Goal: Transaction & Acquisition: Purchase product/service

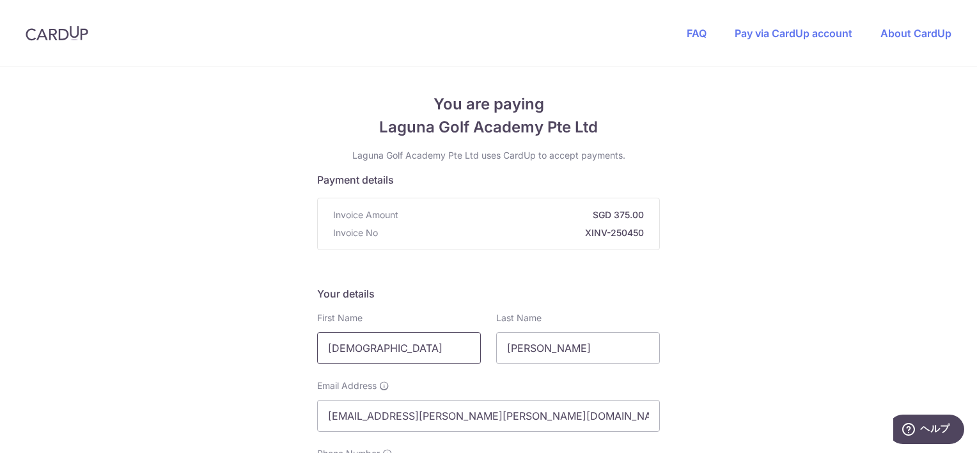
drag, startPoint x: 389, startPoint y: 347, endPoint x: 293, endPoint y: 342, distance: 95.4
type input "[PERSON_NAME]"
select select "65"
type input "9197765362"
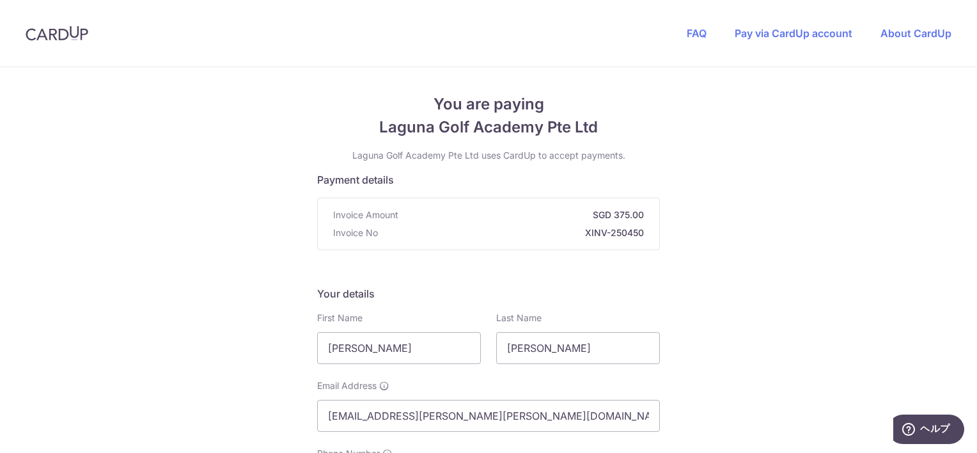
type input "408723"
type input "[STREET_ADDRESS]"
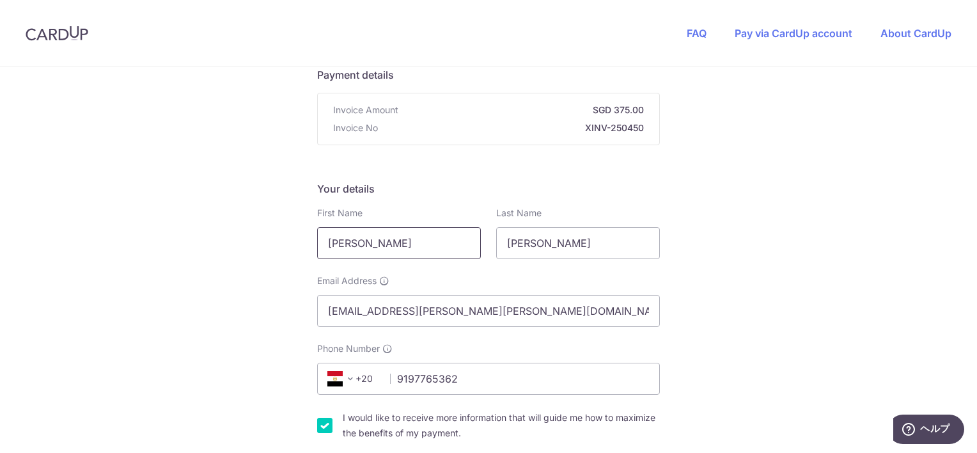
scroll to position [63, 0]
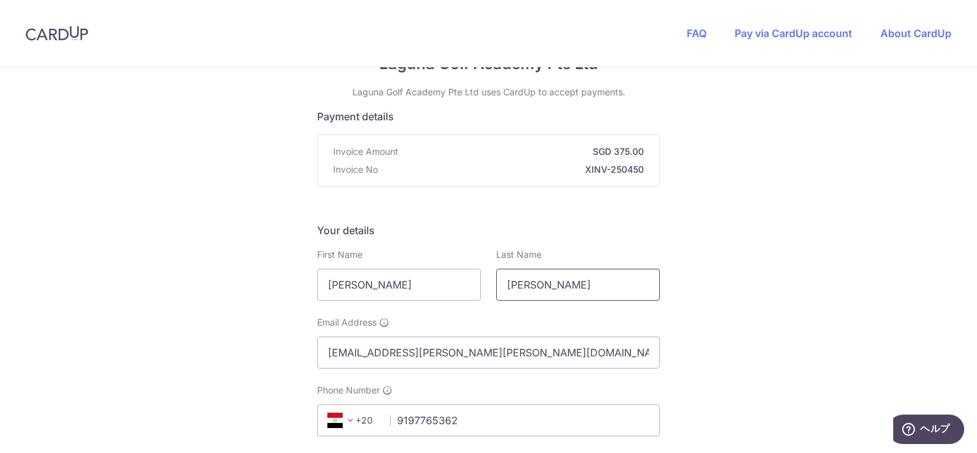
click at [549, 287] on input "[PERSON_NAME]" at bounding box center [578, 285] width 164 height 32
drag, startPoint x: 452, startPoint y: 285, endPoint x: 259, endPoint y: 287, distance: 193.1
type input "Kentaro"
type input "Tabuchi"
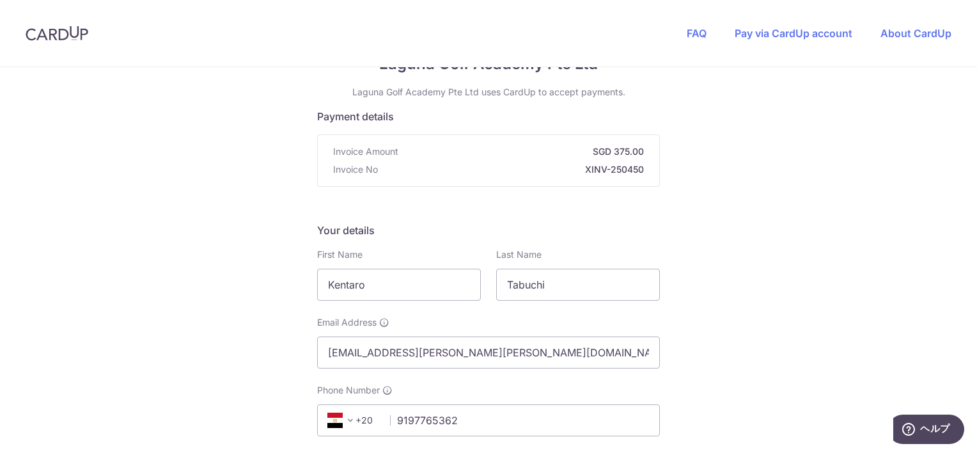
drag, startPoint x: 496, startPoint y: 355, endPoint x: 251, endPoint y: 346, distance: 245.7
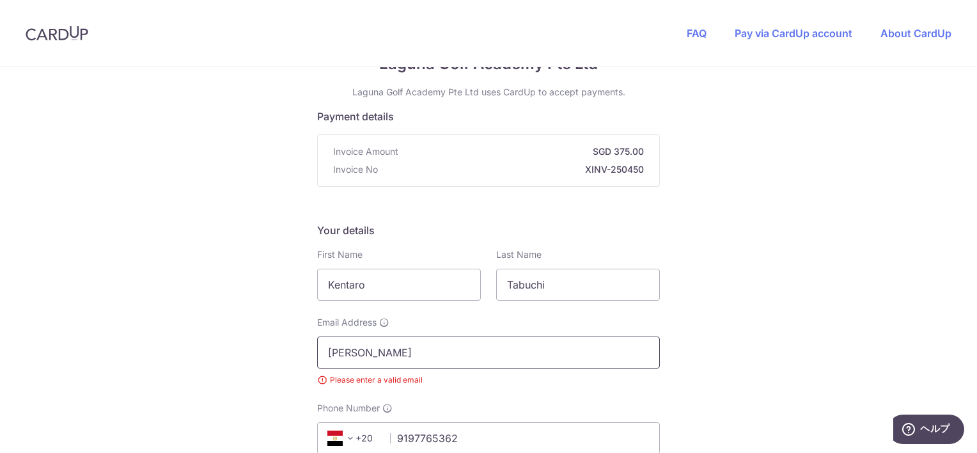
type input "[EMAIL_ADDRESS][DOMAIN_NAME]"
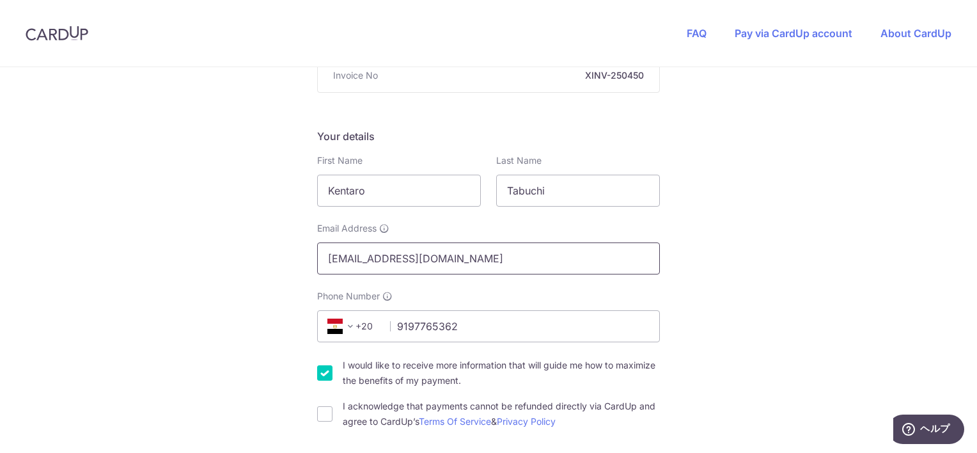
scroll to position [191, 0]
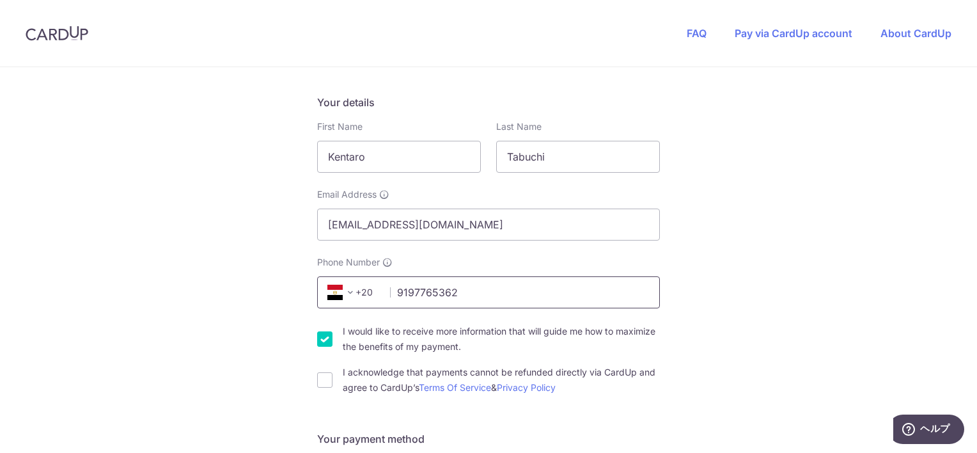
drag, startPoint x: 476, startPoint y: 294, endPoint x: 421, endPoint y: 298, distance: 55.8
click at [421, 298] on input "9197765362" at bounding box center [488, 292] width 343 height 32
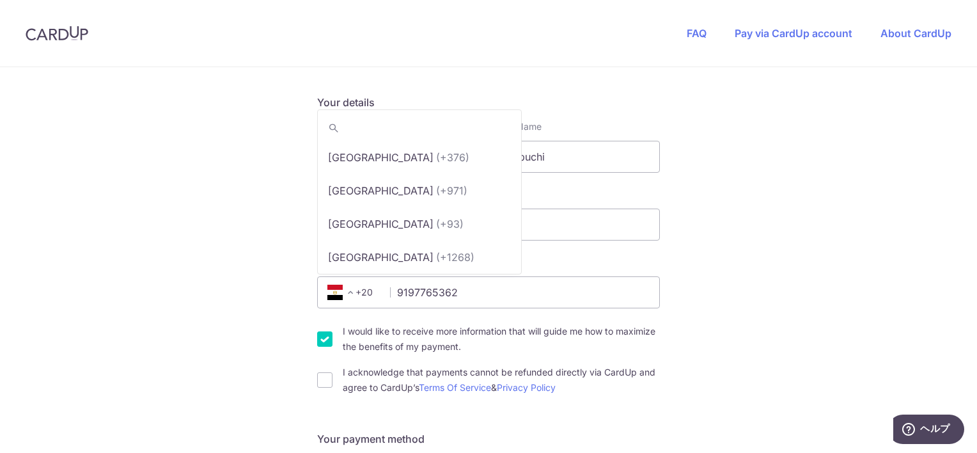
click at [357, 292] on span "+20" at bounding box center [342, 292] width 31 height 15
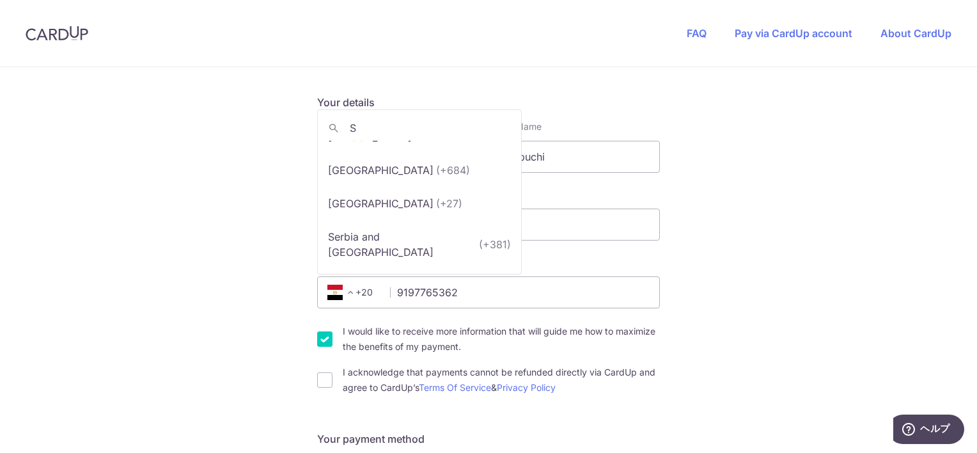
scroll to position [0, 0]
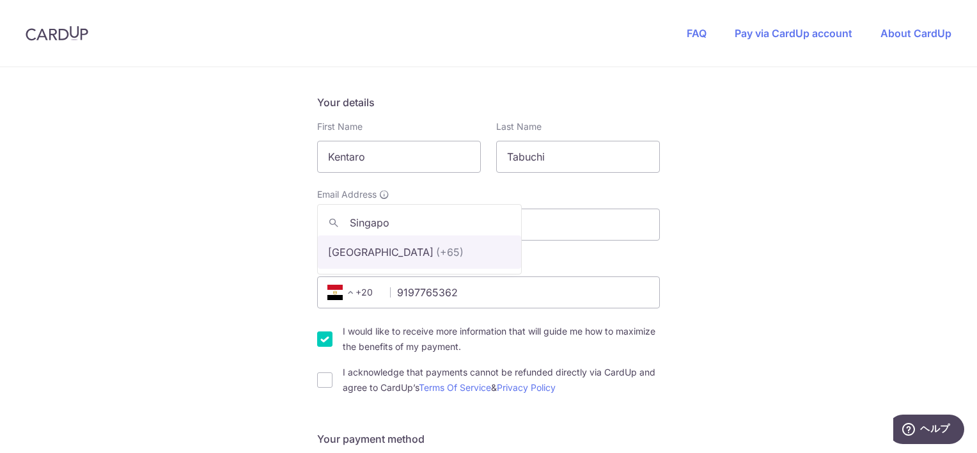
type input "Singapo"
select select "199"
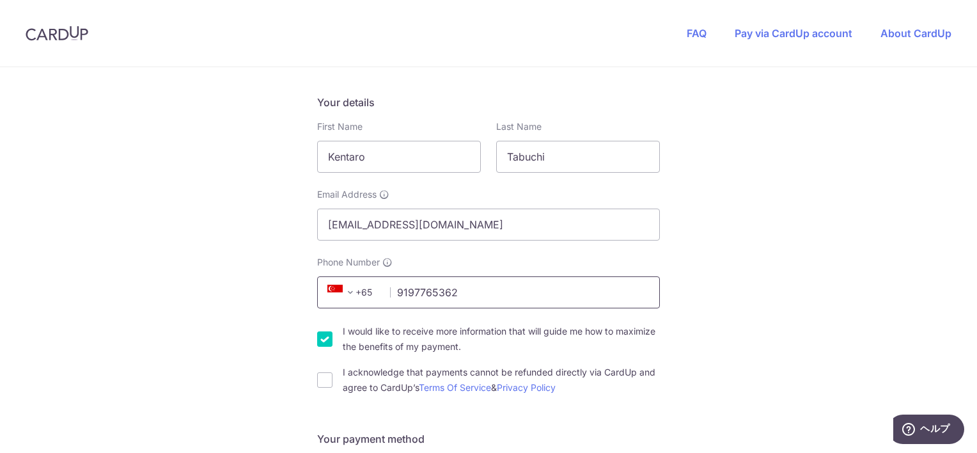
drag, startPoint x: 478, startPoint y: 295, endPoint x: 390, endPoint y: 297, distance: 88.3
click at [391, 297] on input "9197765362" at bounding box center [488, 292] width 343 height 32
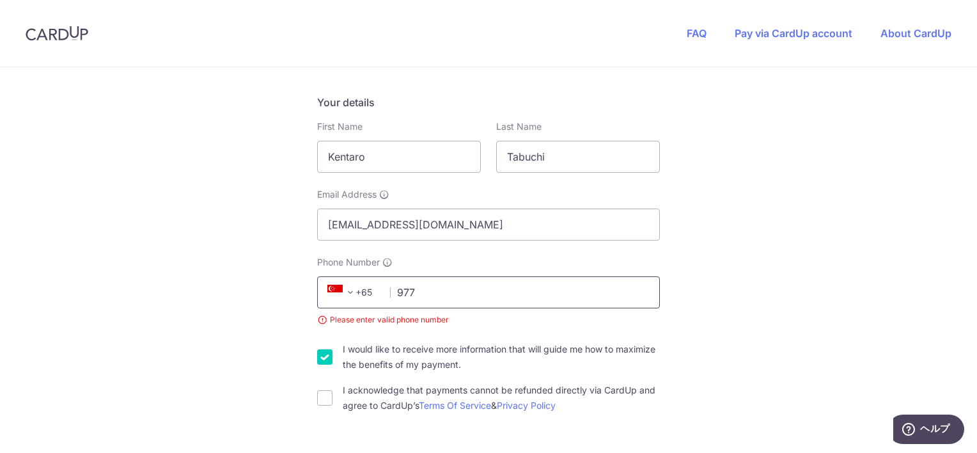
type input "97765362"
select select "65"
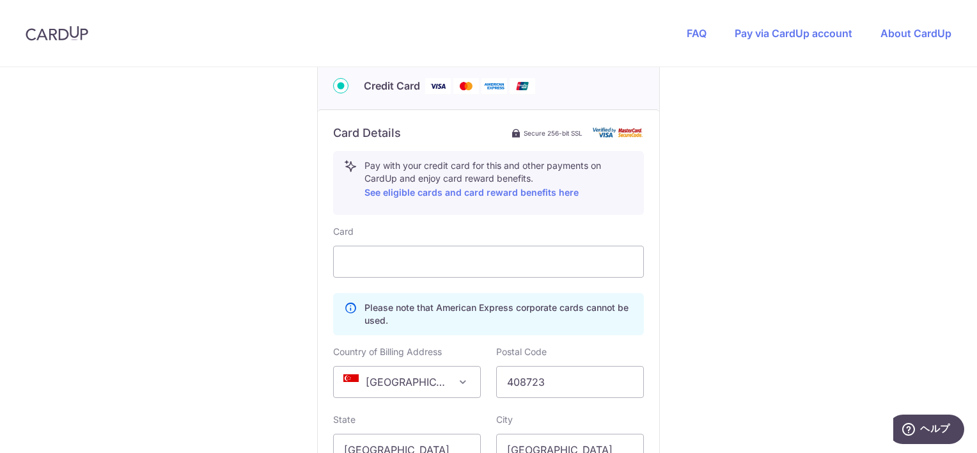
scroll to position [774, 0]
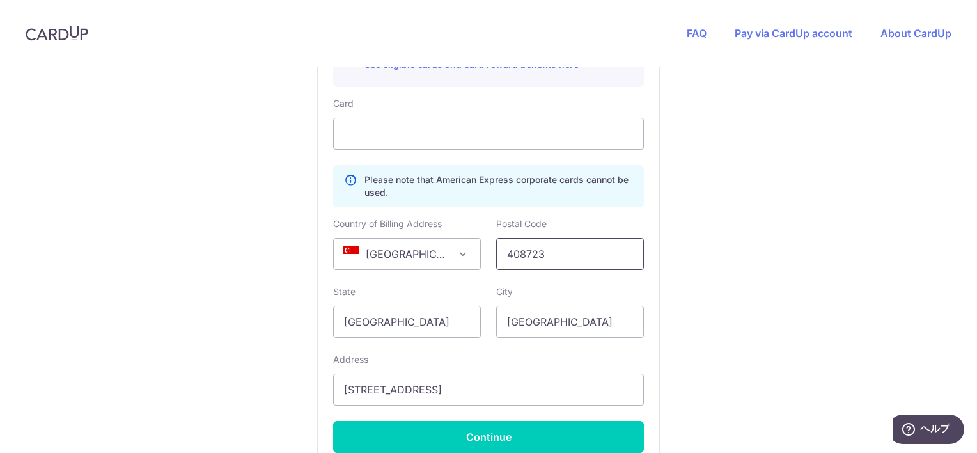
drag, startPoint x: 555, startPoint y: 249, endPoint x: 487, endPoint y: 253, distance: 67.9
click at [488, 253] on div "Postal Code 408723" at bounding box center [569, 243] width 163 height 52
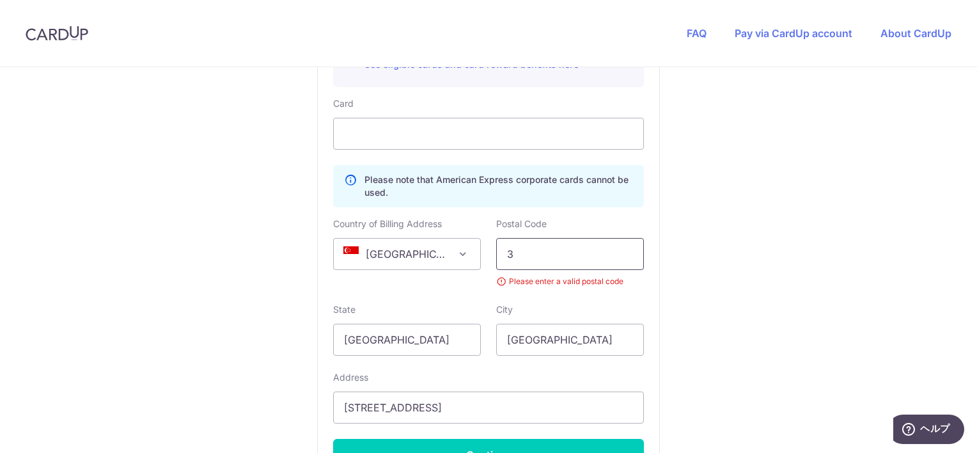
type input "399944"
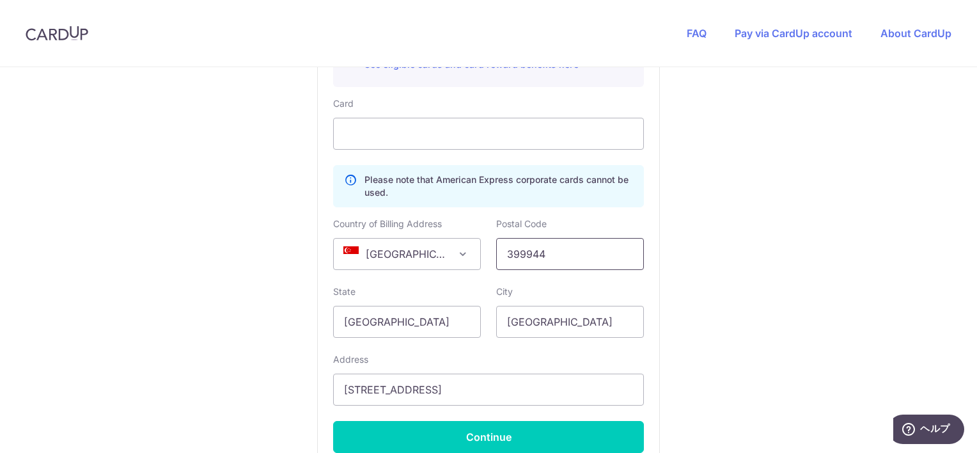
scroll to position [838, 0]
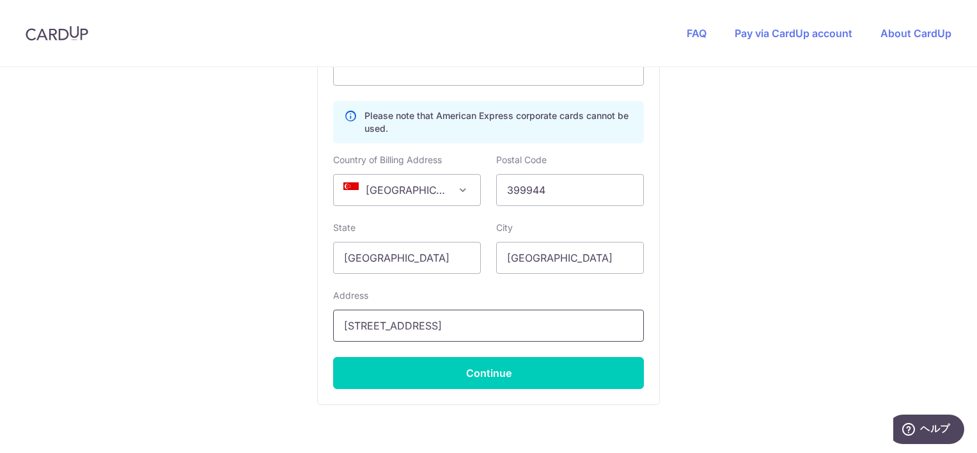
drag, startPoint x: 448, startPoint y: 327, endPoint x: 332, endPoint y: 318, distance: 115.4
click at [333, 318] on input "[STREET_ADDRESS]" at bounding box center [488, 325] width 311 height 32
type input "76 Dakota Cres #12-13 Waterbank at [GEOGRAPHIC_DATA] [GEOGRAPHIC_DATA]"
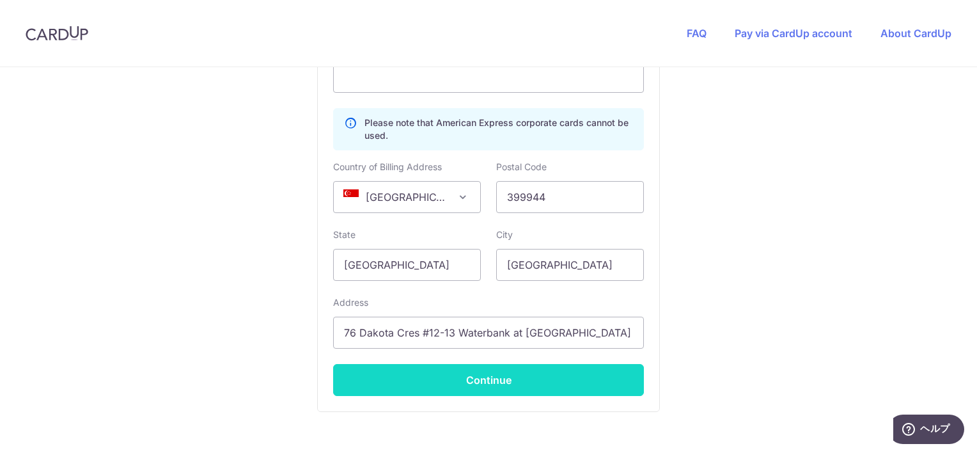
click at [465, 389] on button "Continue" at bounding box center [488, 380] width 311 height 32
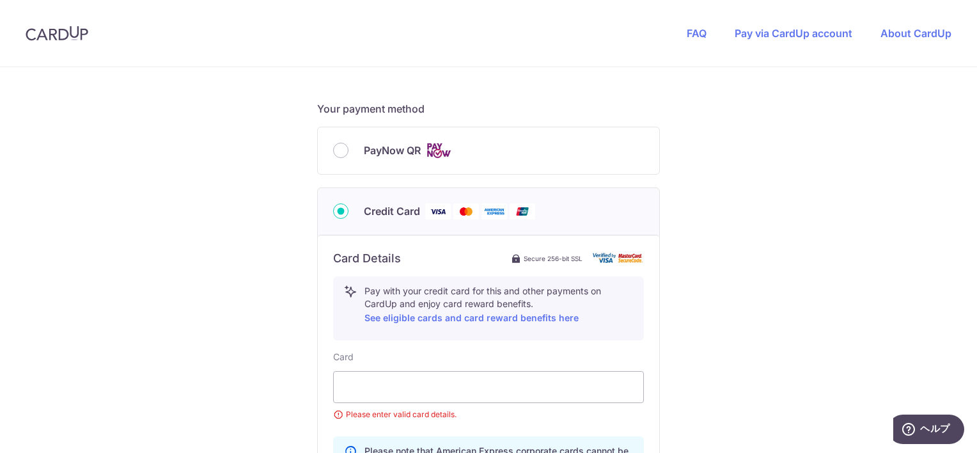
scroll to position [566, 0]
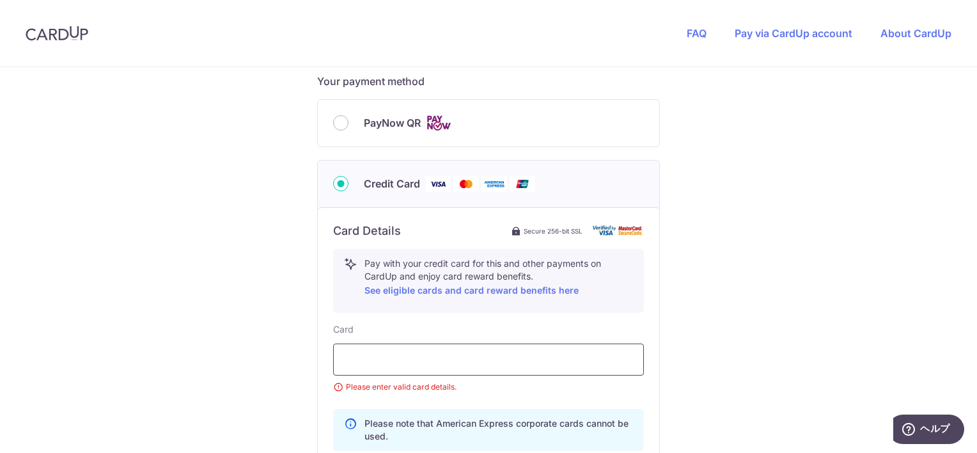
click at [465, 366] on div at bounding box center [488, 359] width 311 height 32
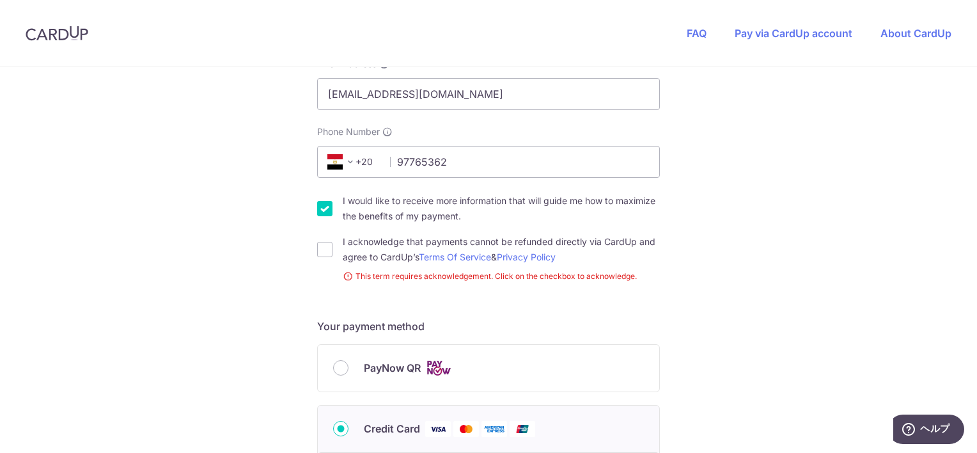
scroll to position [311, 0]
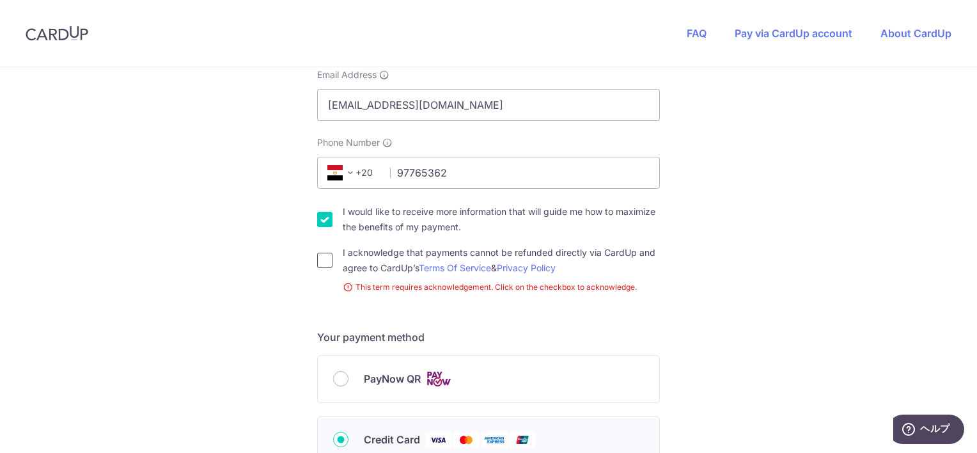
click at [325, 260] on input "I acknowledge that payments cannot be refunded directly via CardUp and agree to…" at bounding box center [324, 260] width 15 height 15
checkbox input "true"
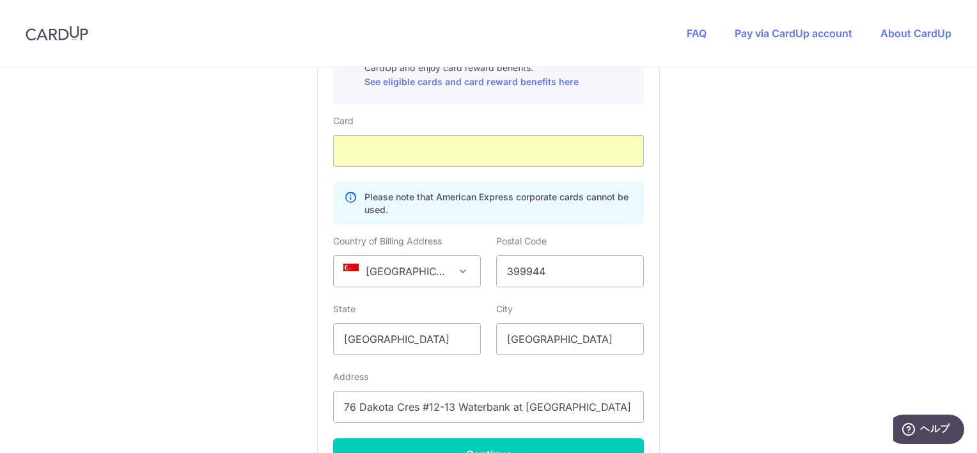
scroll to position [912, 0]
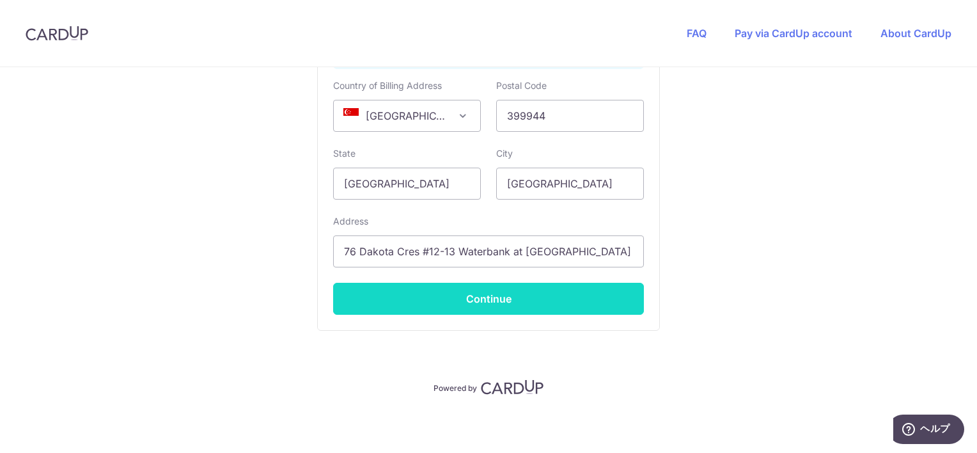
click at [542, 307] on button "Continue" at bounding box center [488, 299] width 311 height 32
type input "**** 1262"
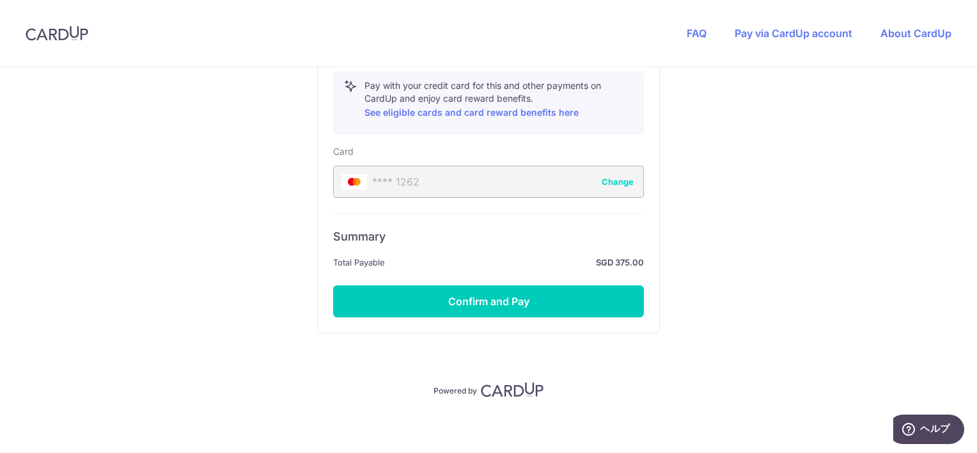
scroll to position [729, 0]
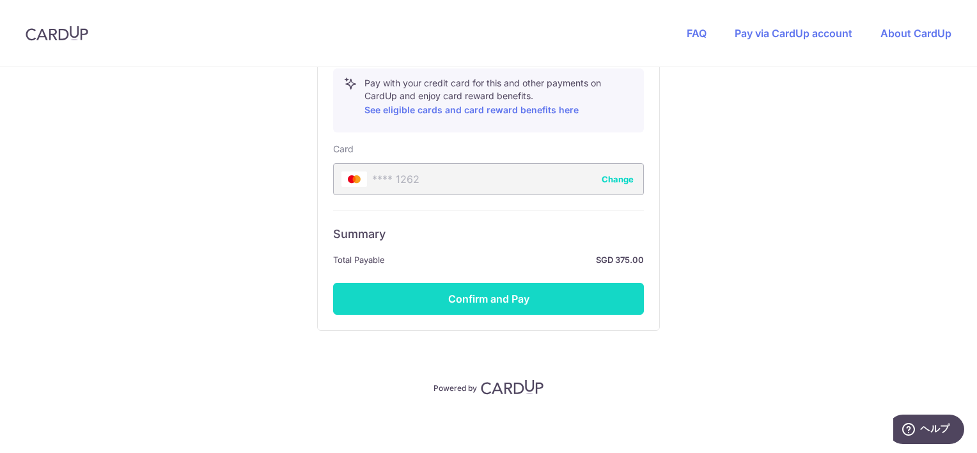
click at [512, 299] on button "Confirm and Pay" at bounding box center [488, 299] width 311 height 32
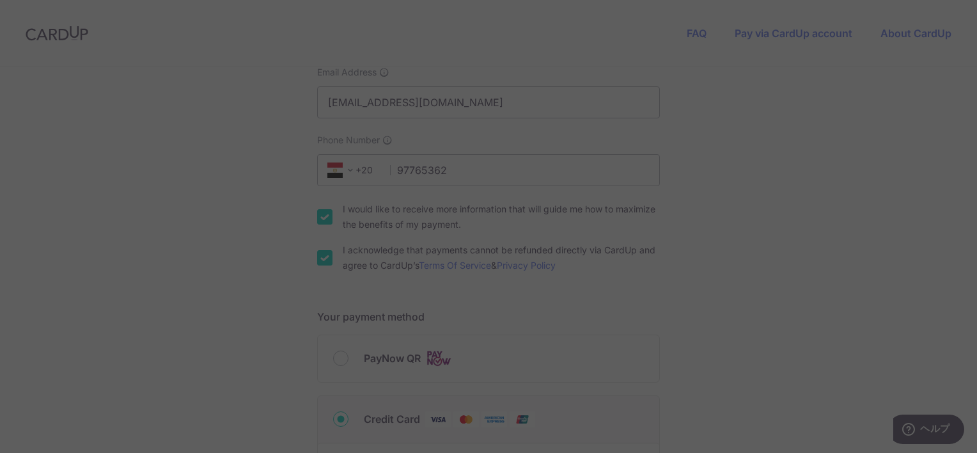
scroll to position [281, 0]
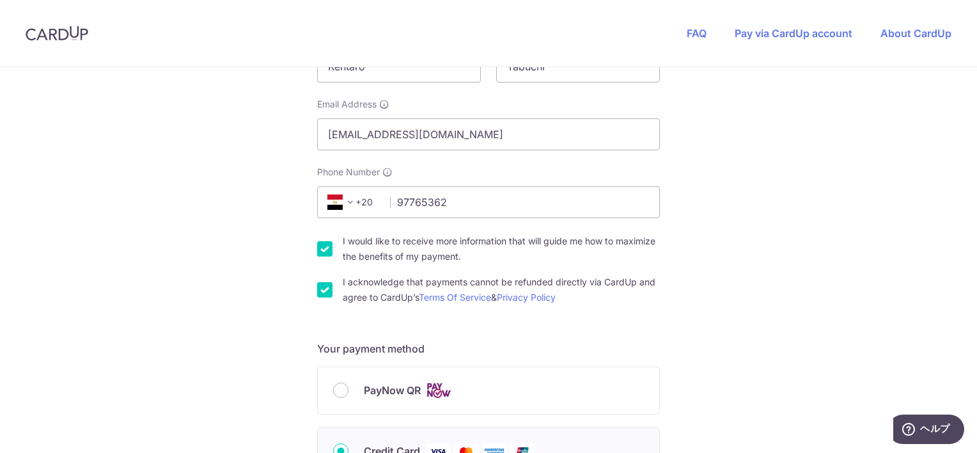
click at [368, 204] on span "+20" at bounding box center [353, 201] width 58 height 15
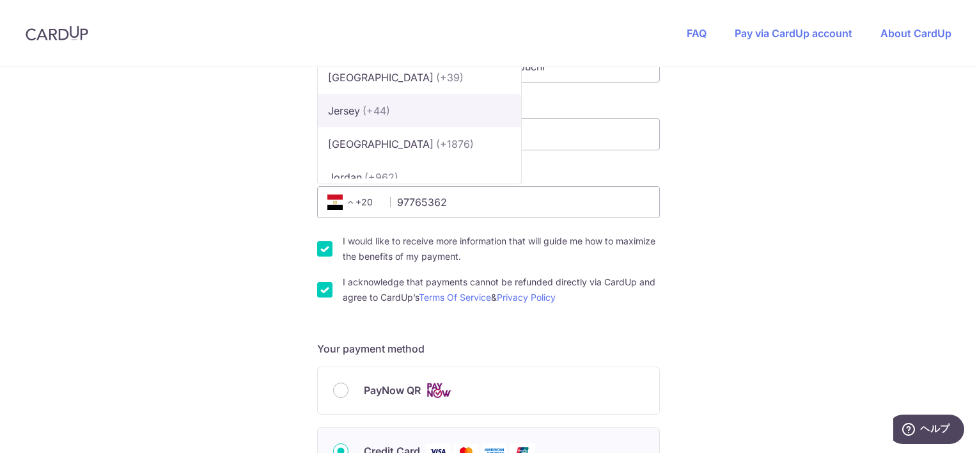
scroll to position [8325, 0]
